Goal: Transaction & Acquisition: Purchase product/service

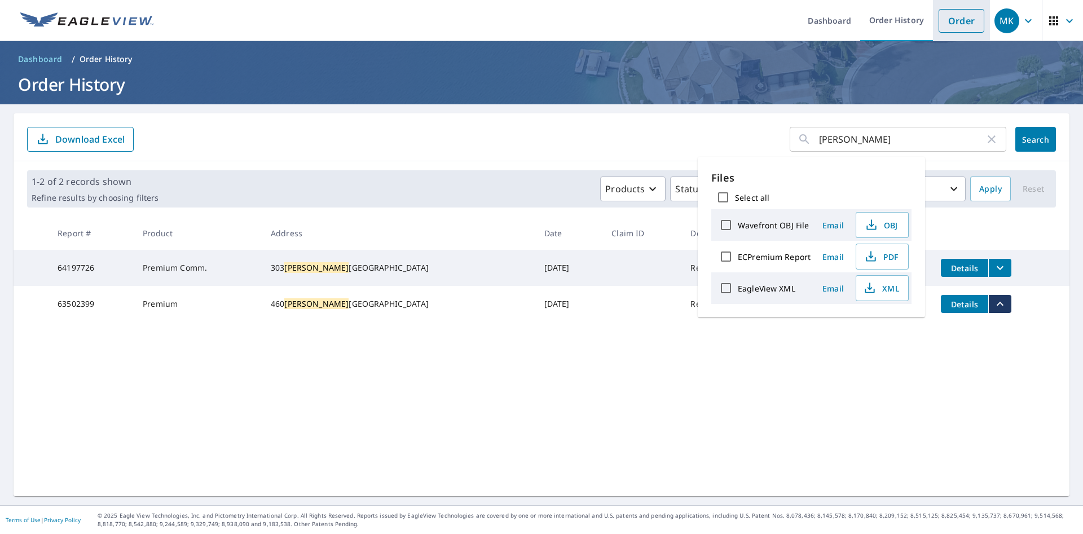
click at [945, 27] on link "Order" at bounding box center [961, 21] width 46 height 24
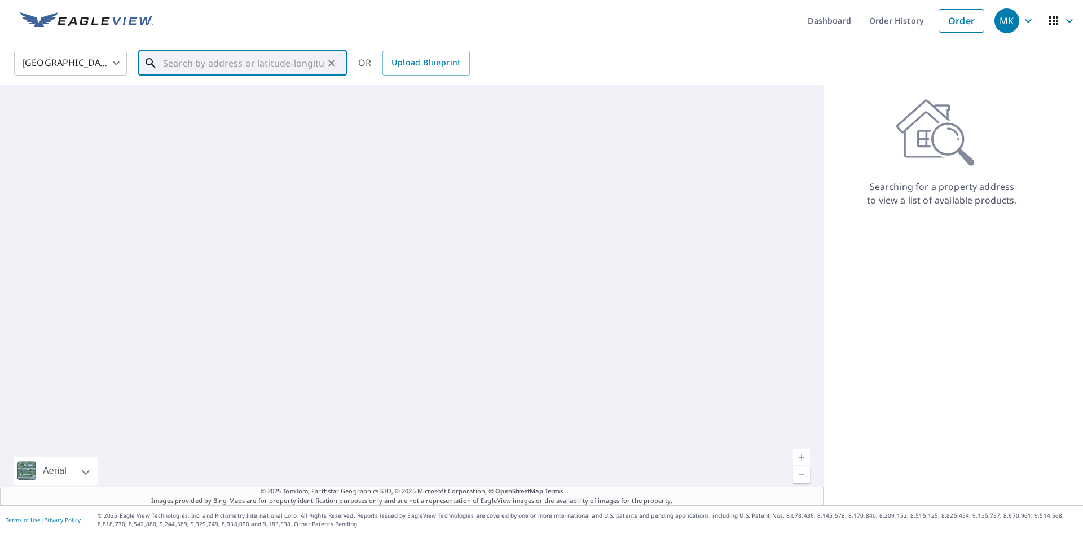
click at [215, 67] on input "text" at bounding box center [243, 63] width 161 height 32
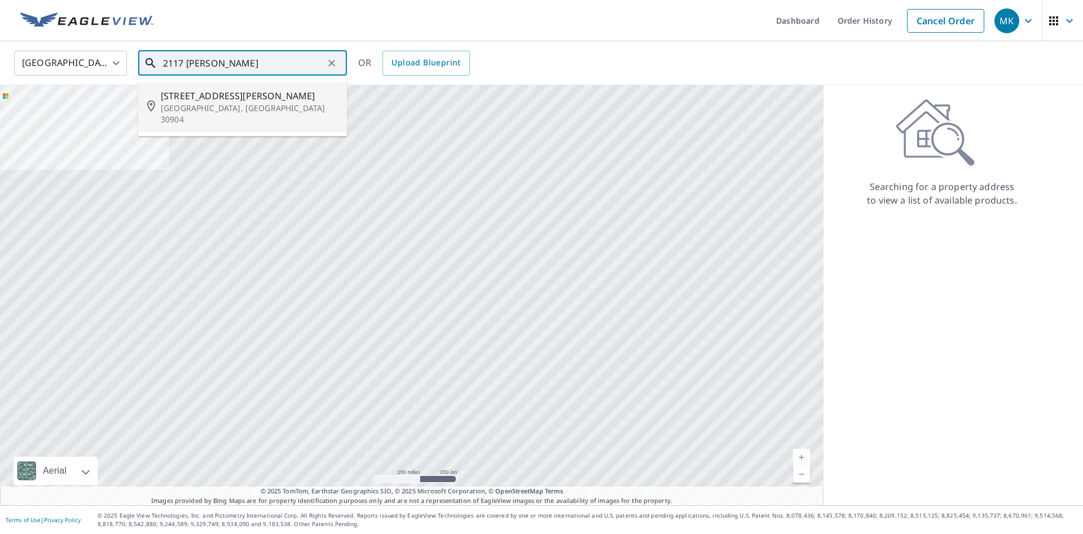
click at [249, 101] on span "[STREET_ADDRESS][PERSON_NAME]" at bounding box center [249, 96] width 177 height 14
type input "[STREET_ADDRESS][PERSON_NAME][PERSON_NAME]"
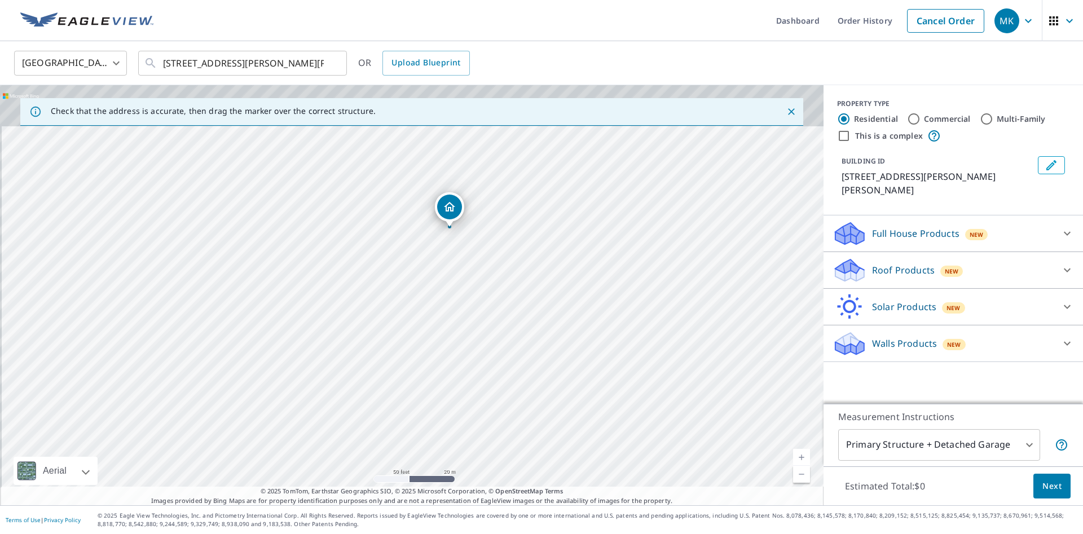
drag, startPoint x: 421, startPoint y: 179, endPoint x: 438, endPoint y: 307, distance: 129.2
click at [438, 307] on div "[STREET_ADDRESS][PERSON_NAME][PERSON_NAME]" at bounding box center [411, 295] width 823 height 420
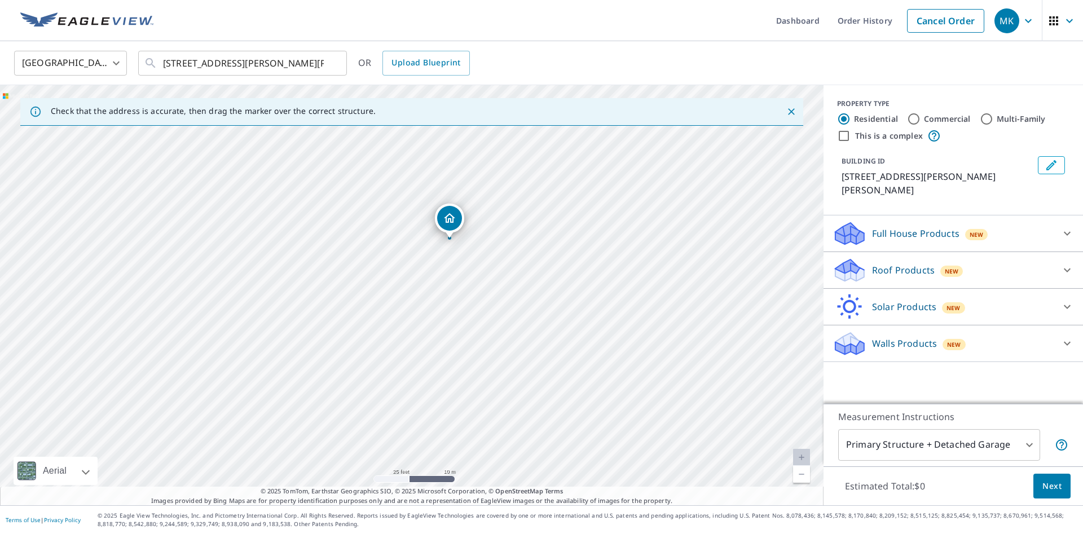
click at [1053, 493] on button "Next" at bounding box center [1051, 486] width 37 height 25
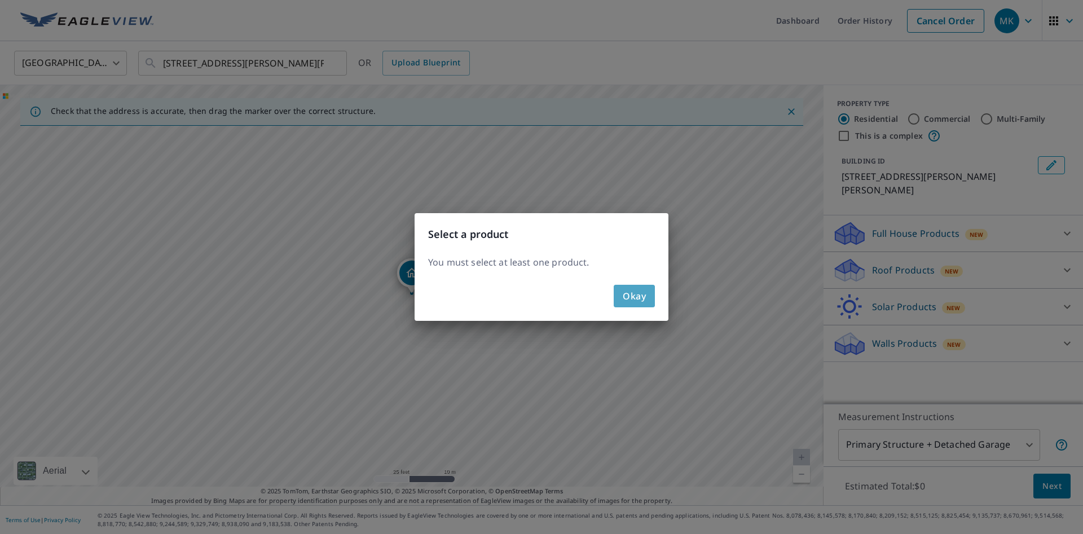
click at [642, 296] on span "Okay" at bounding box center [633, 296] width 23 height 16
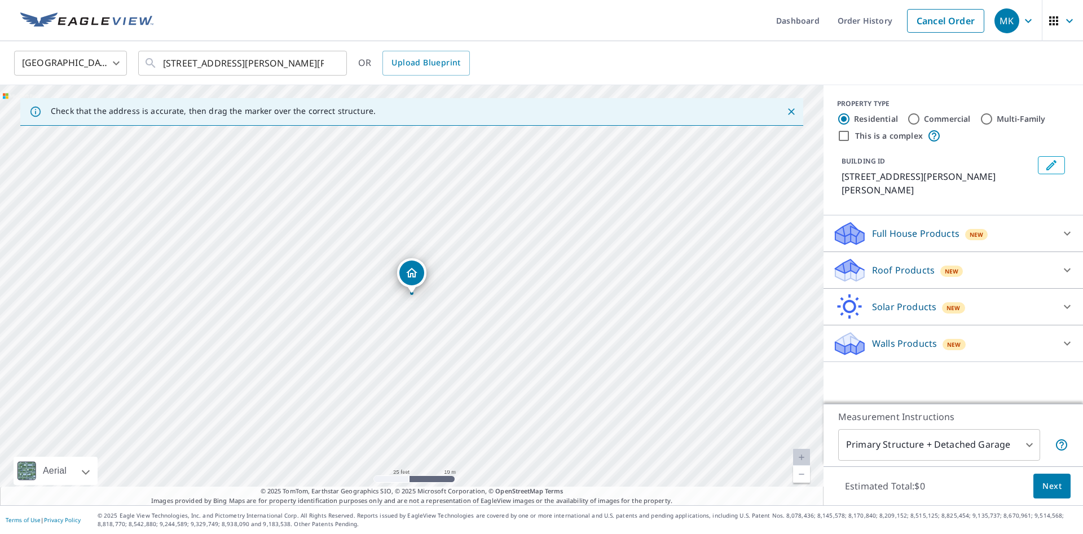
click at [1070, 263] on icon at bounding box center [1067, 270] width 14 height 14
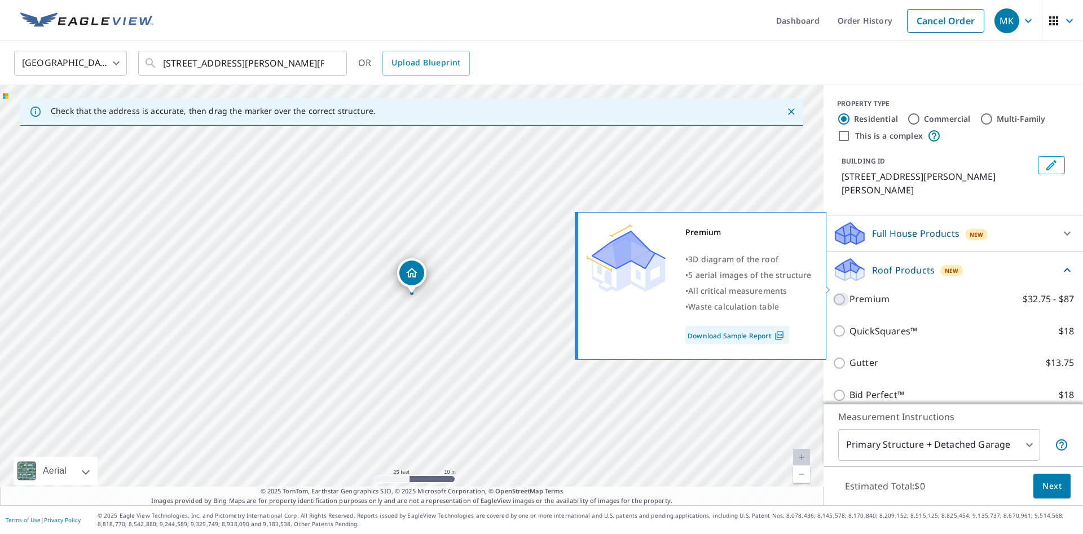
click at [840, 293] on input "Premium $32.75 - $87" at bounding box center [840, 300] width 17 height 14
checkbox input "true"
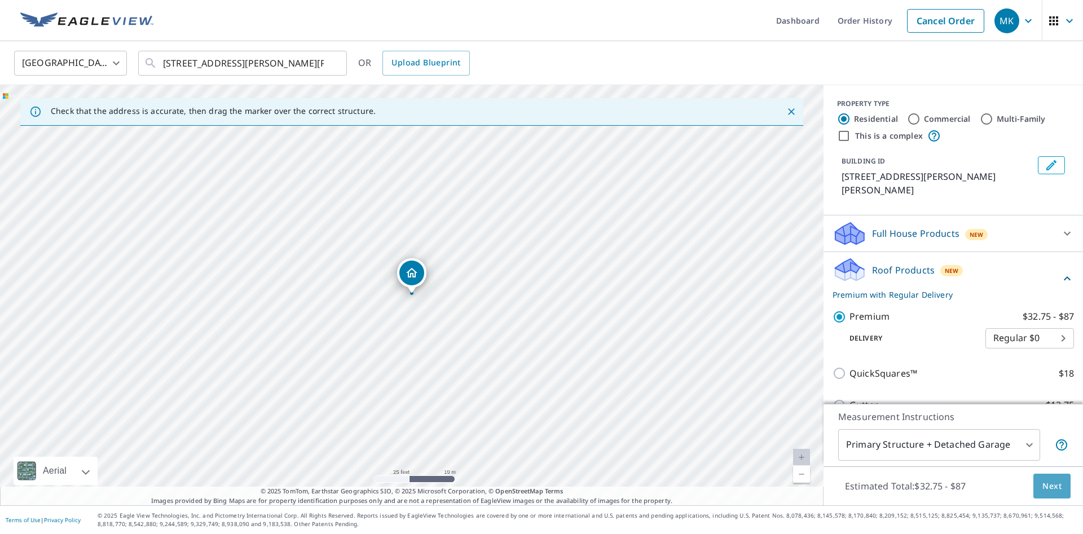
click at [1052, 491] on span "Next" at bounding box center [1051, 486] width 19 height 14
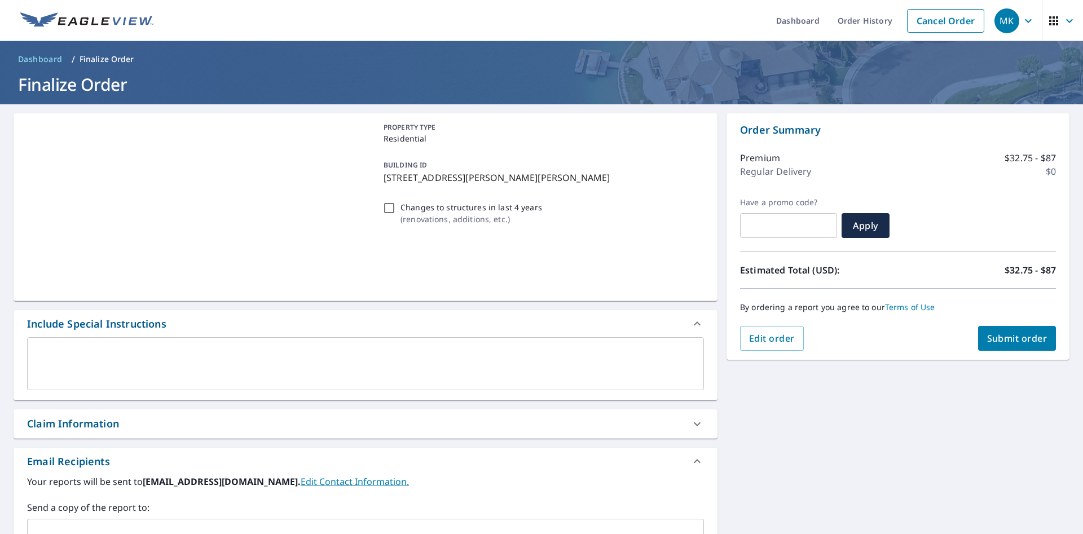
click at [995, 335] on span "Submit order" at bounding box center [1017, 338] width 60 height 12
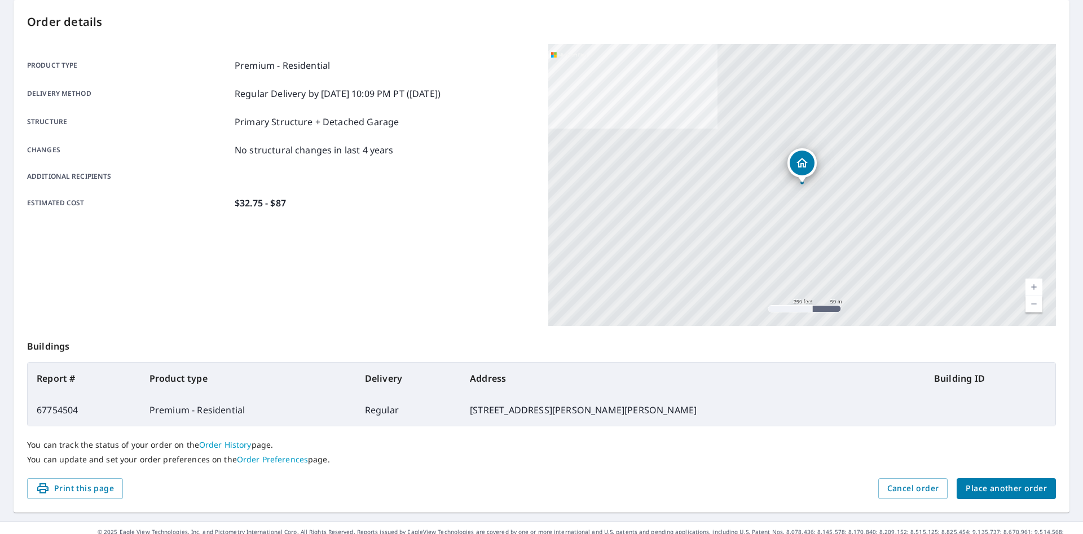
scroll to position [130, 0]
